Goal: Task Accomplishment & Management: Manage account settings

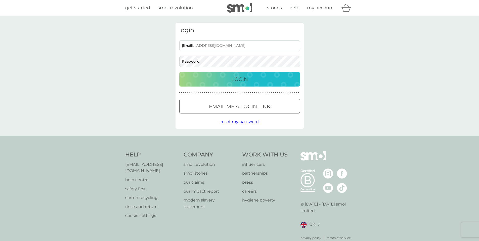
click at [203, 45] on input "[EMAIL_ADDRESS][DOMAIN_NAME]" at bounding box center [239, 45] width 121 height 11
drag, startPoint x: 235, startPoint y: 44, endPoint x: 163, endPoint y: 41, distance: 71.7
click at [163, 41] on div "login [EMAIL_ADDRESS][DOMAIN_NAME] Email Password Login ● ● ● ● ● ● ● ● ● ● ● ●…" at bounding box center [239, 76] width 479 height 120
type input "k"
type input "[EMAIL_ADDRESS][DOMAIN_NAME]"
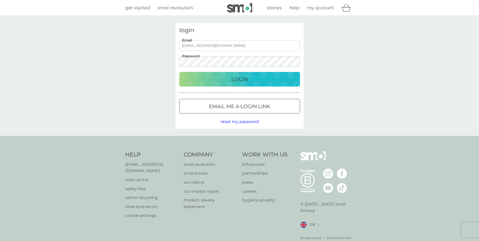
click at [234, 74] on button "Login" at bounding box center [239, 79] width 121 height 15
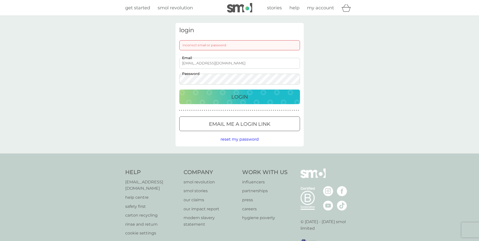
click at [145, 79] on div "login Incorrect email or password [EMAIL_ADDRESS][DOMAIN_NAME] Email Password L…" at bounding box center [239, 84] width 479 height 137
click at [179, 89] on button "Login" at bounding box center [239, 96] width 121 height 15
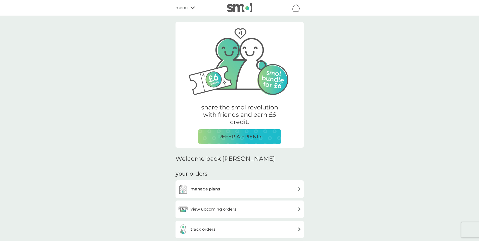
scroll to position [103, 0]
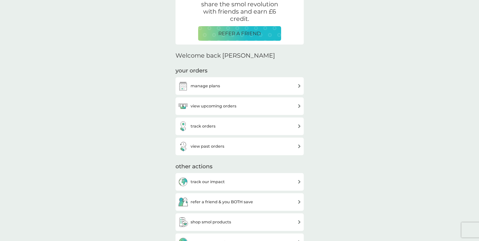
click at [236, 86] on div "manage plans" at bounding box center [239, 86] width 123 height 10
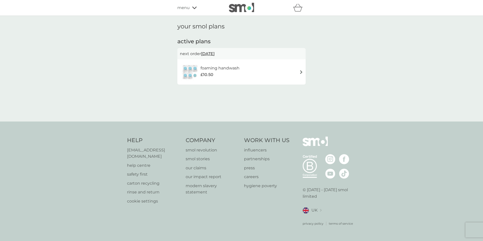
click at [229, 74] on div "£10.50" at bounding box center [219, 74] width 39 height 7
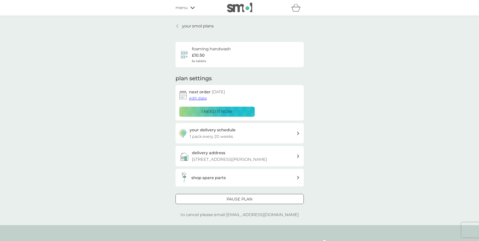
click at [198, 27] on p "your smol plans" at bounding box center [198, 26] width 32 height 7
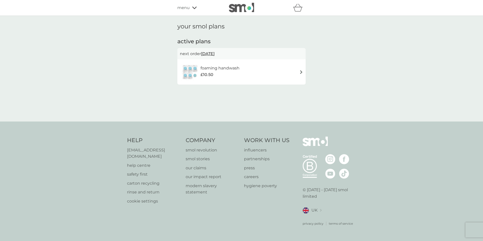
click at [211, 68] on h6 "foaming handwash" at bounding box center [219, 68] width 39 height 7
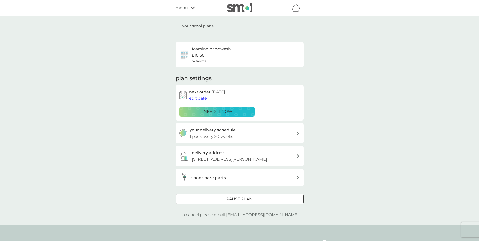
click at [257, 202] on div "Pause plan" at bounding box center [240, 199] width 128 height 7
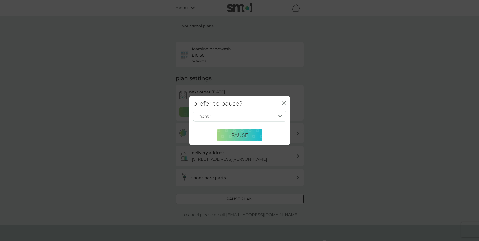
click at [254, 116] on select "1 month 2 months 3 months 4 months 5 months 6 months" at bounding box center [239, 116] width 93 height 11
click at [284, 103] on icon "close" at bounding box center [285, 103] width 2 height 4
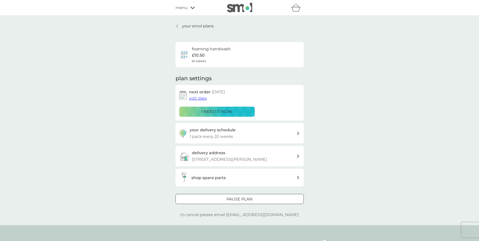
click at [237, 133] on div "your delivery schedule 1 pack every 20 weeks" at bounding box center [243, 133] width 107 height 13
select select "140"
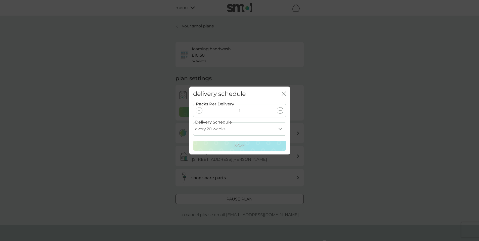
click at [284, 92] on icon "close" at bounding box center [284, 93] width 5 height 5
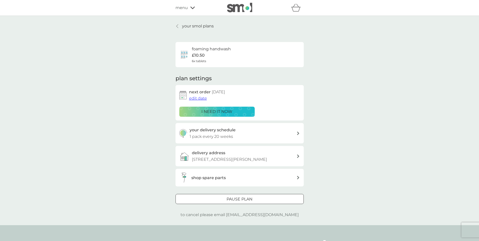
click at [199, 97] on span "edit date" at bounding box center [198, 98] width 18 height 5
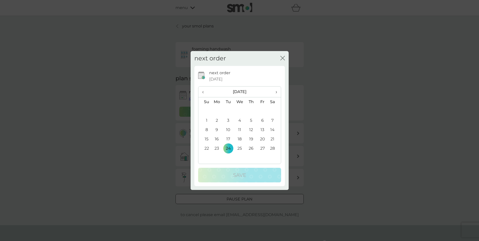
click at [282, 57] on icon "close" at bounding box center [282, 58] width 5 height 5
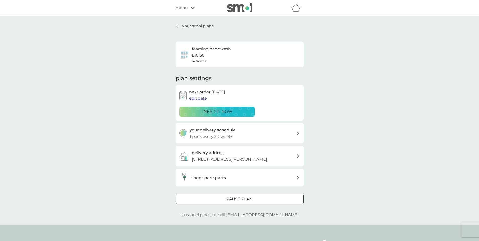
click at [189, 26] on p "your smol plans" at bounding box center [198, 26] width 32 height 7
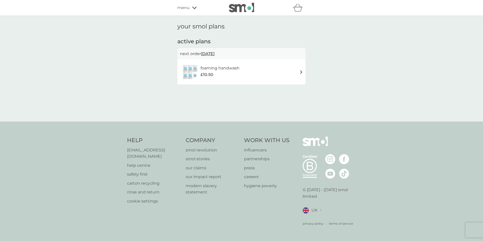
click at [189, 7] on span "menu" at bounding box center [183, 8] width 12 height 7
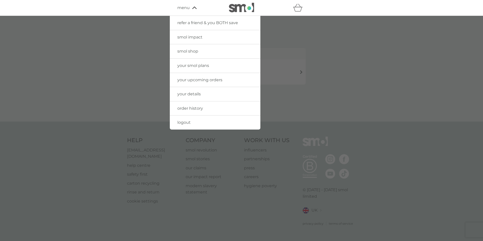
click at [195, 64] on span "your smol plans" at bounding box center [193, 65] width 32 height 5
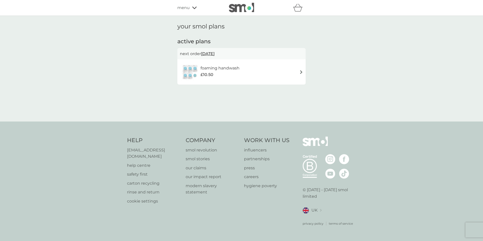
click at [235, 74] on div "£10.50" at bounding box center [219, 74] width 39 height 7
